Goal: Information Seeking & Learning: Learn about a topic

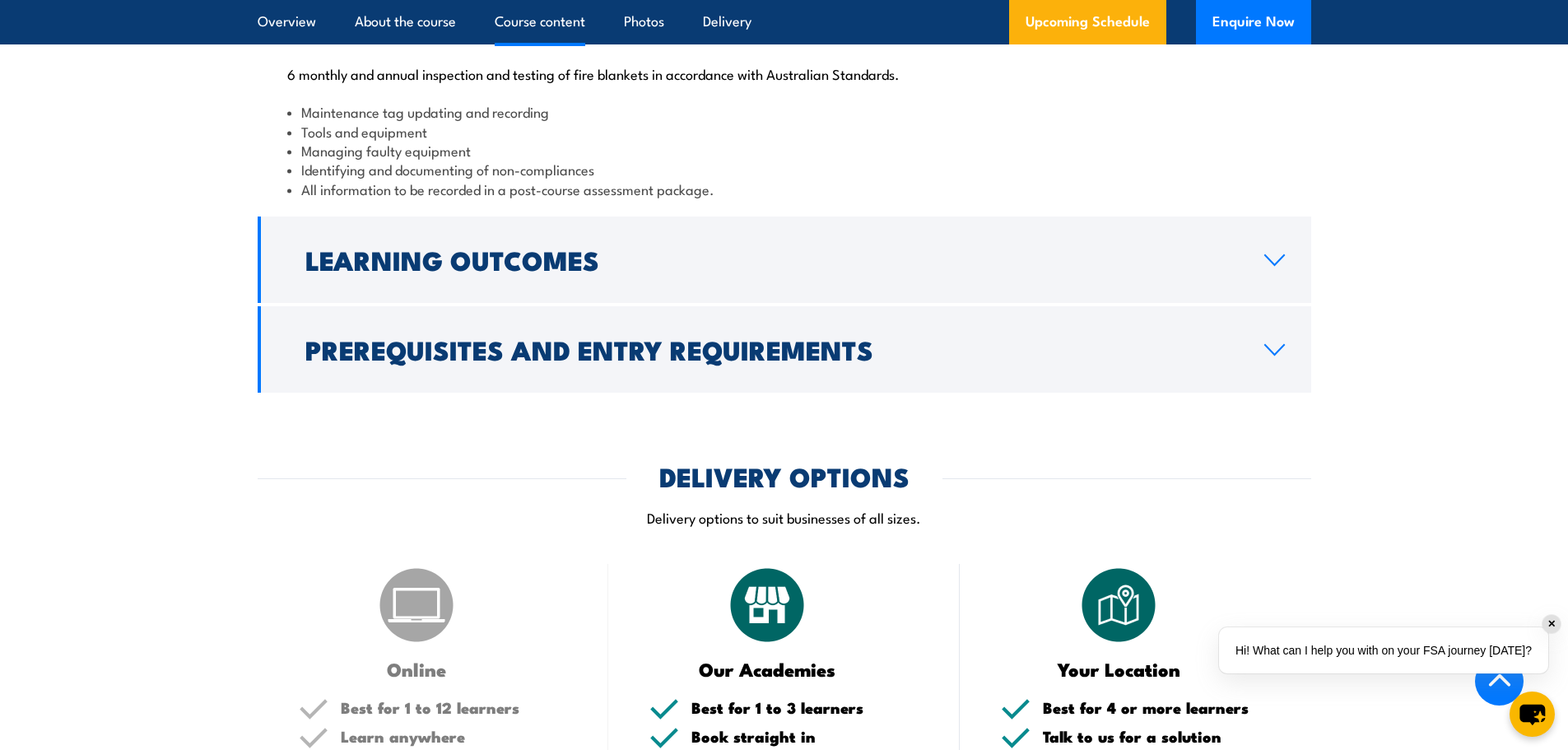
scroll to position [2057, 0]
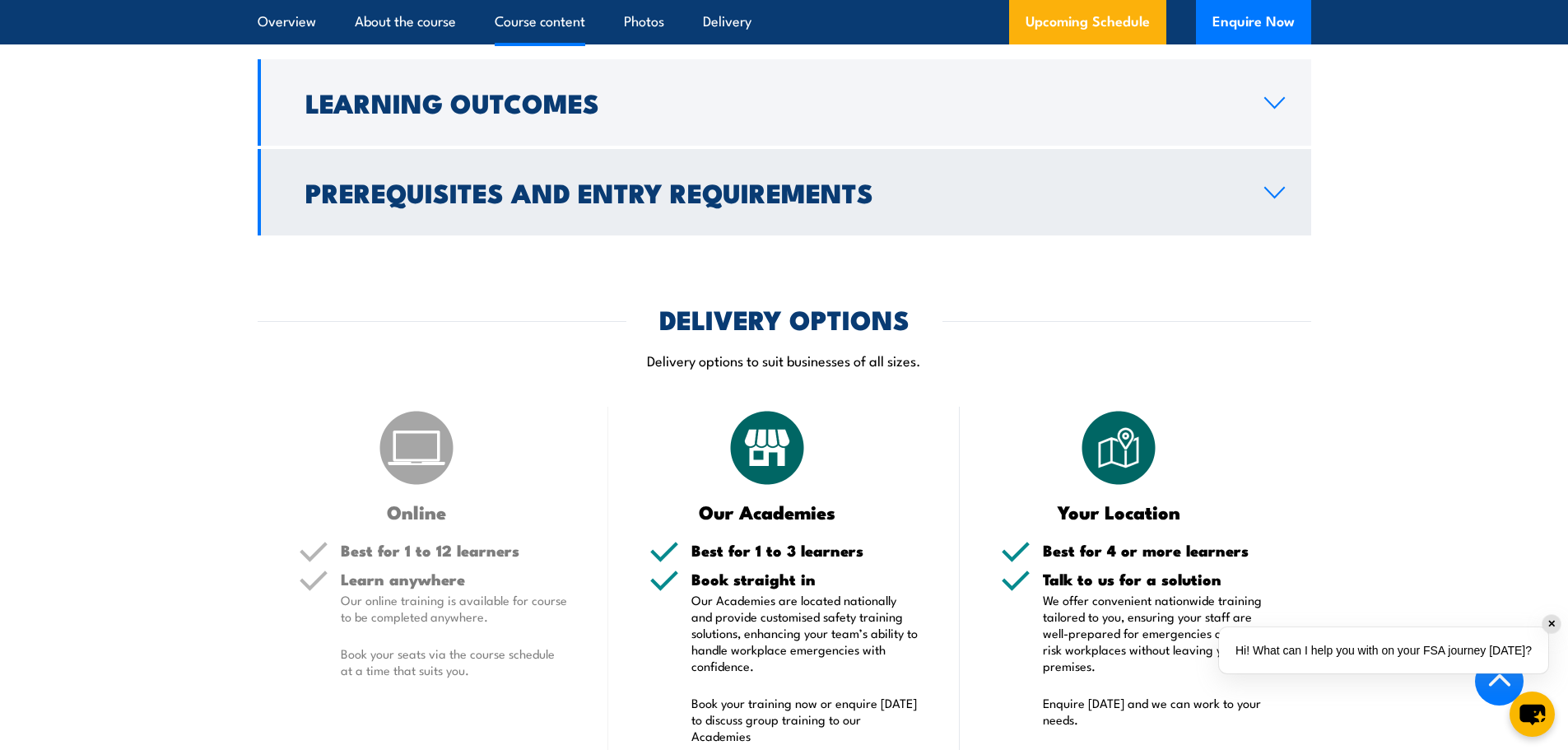
click at [1281, 199] on icon at bounding box center [1275, 193] width 22 height 13
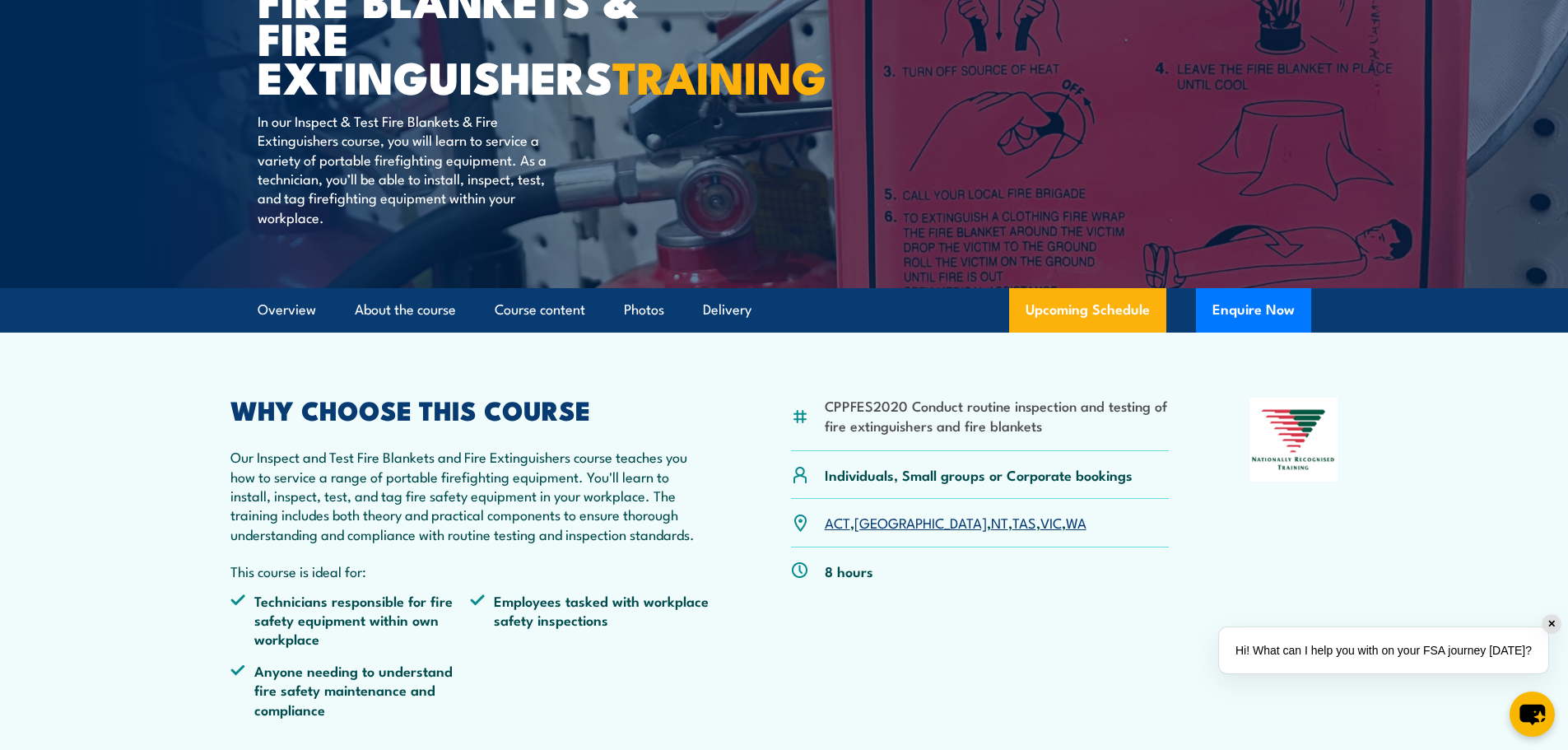
scroll to position [0, 0]
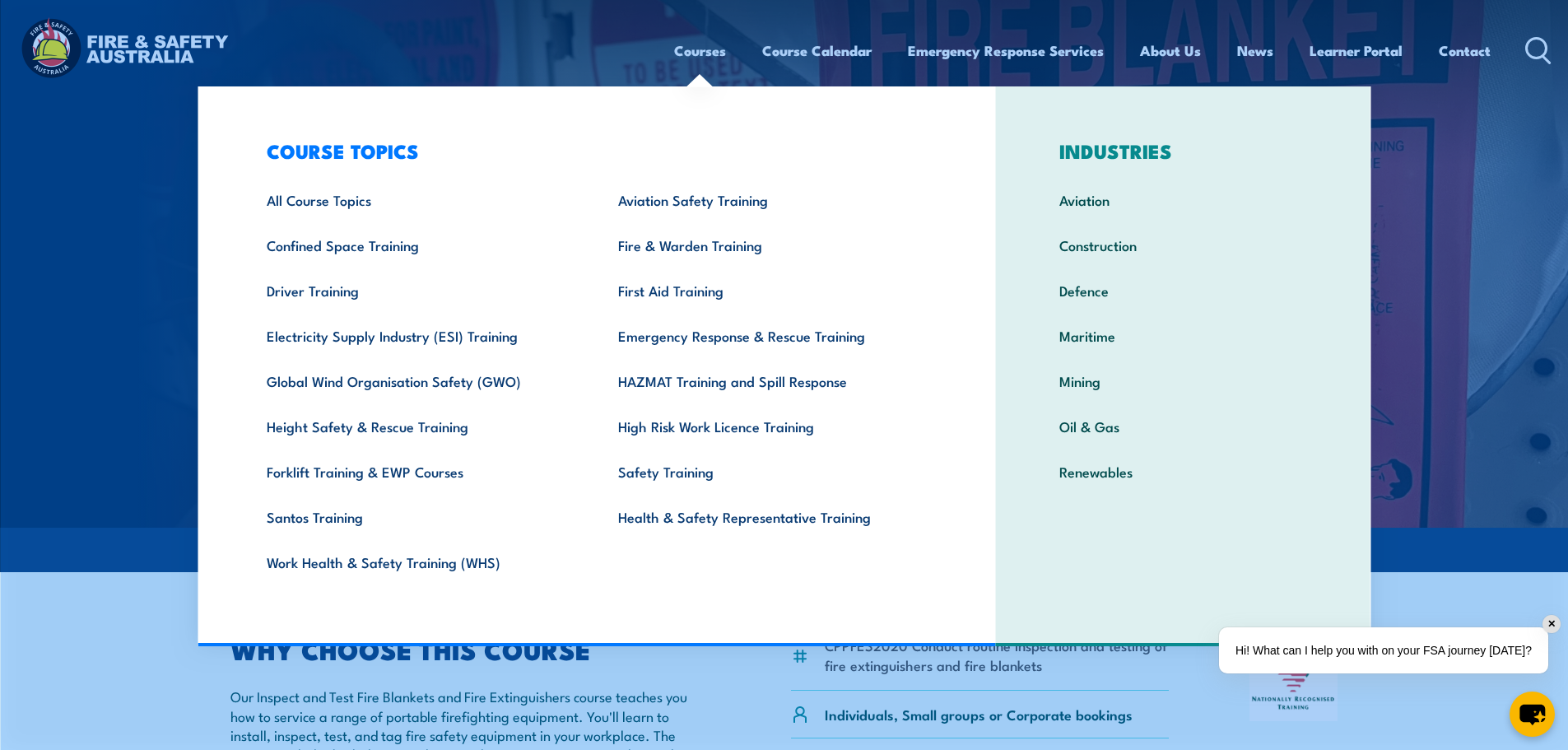
click at [691, 52] on link "Courses" at bounding box center [700, 50] width 52 height 44
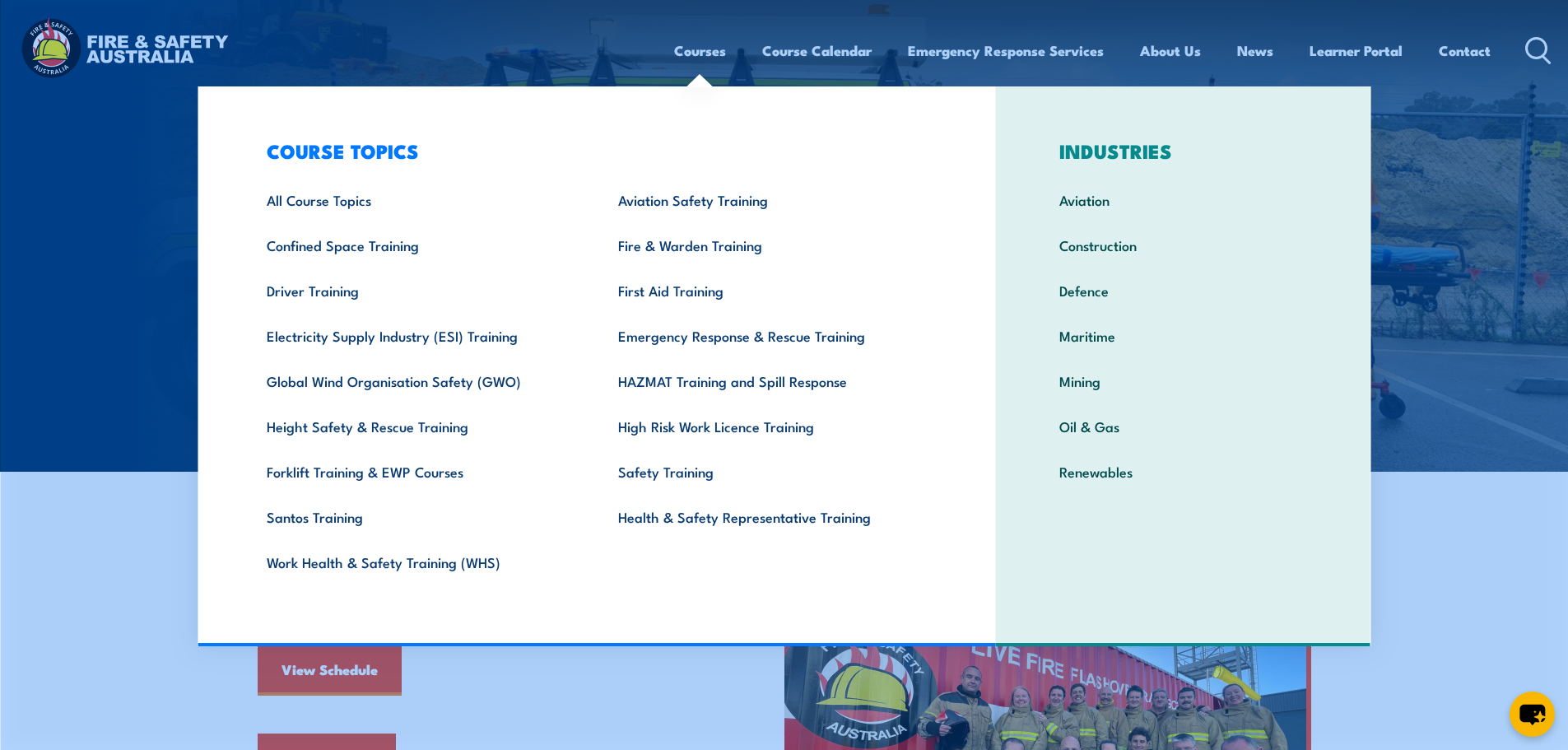
click at [697, 56] on link "Courses" at bounding box center [700, 50] width 52 height 44
click at [688, 54] on link "Courses" at bounding box center [700, 50] width 52 height 44
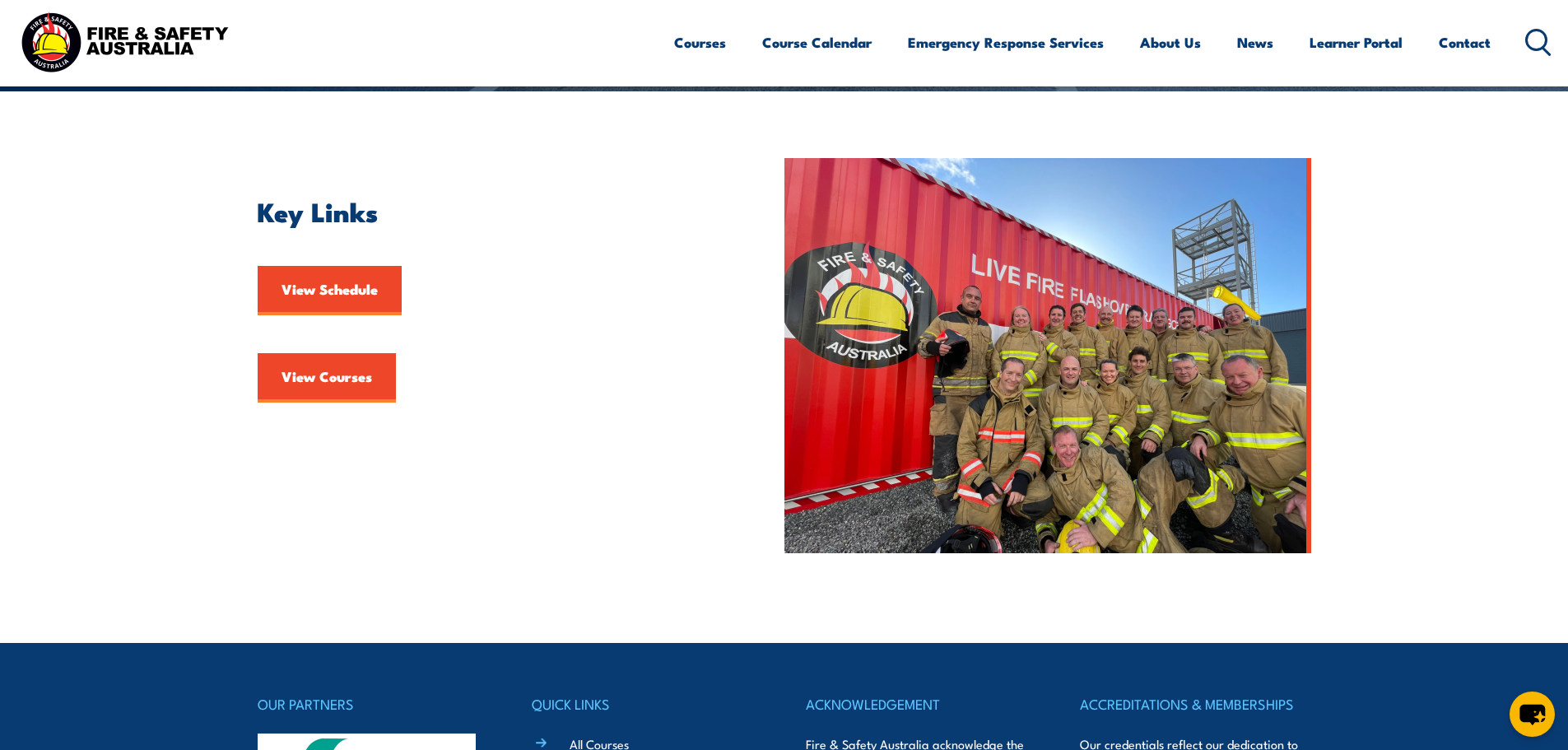
scroll to position [494, 0]
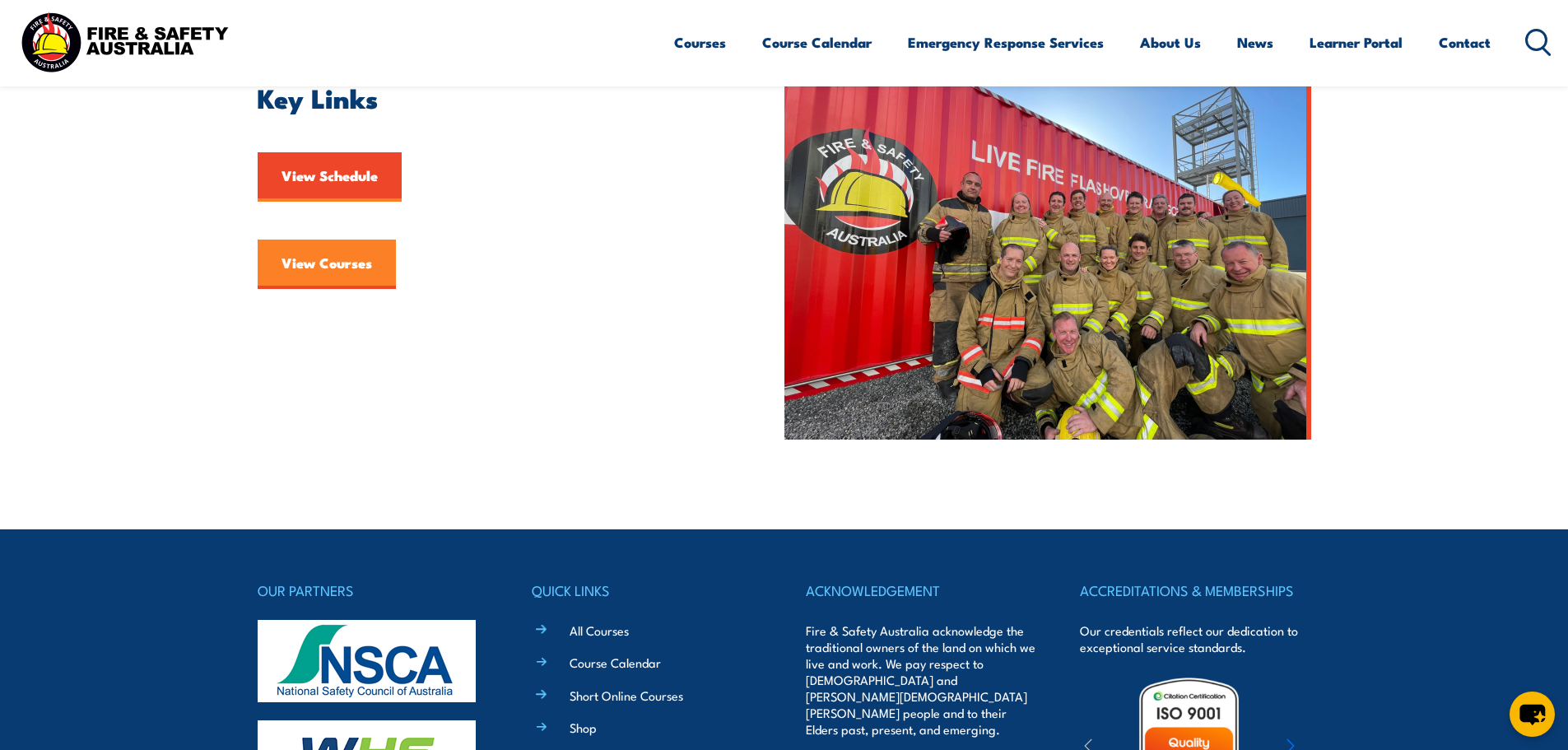
click at [326, 271] on link "View Courses" at bounding box center [326, 264] width 138 height 49
